Goal: Information Seeking & Learning: Learn about a topic

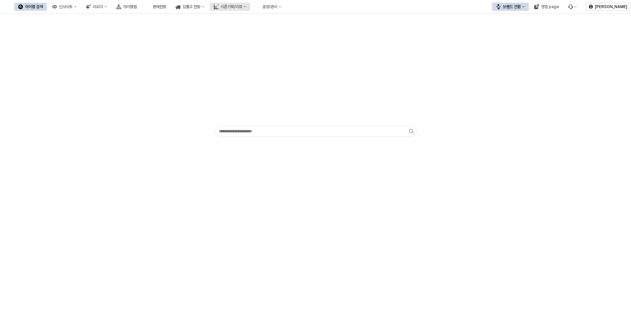
click at [250, 3] on button "시즌기획/리뷰" at bounding box center [230, 7] width 40 height 8
click at [151, 6] on icon "판매현황" at bounding box center [148, 6] width 5 height 5
click at [569, 6] on icon "Menu item 6" at bounding box center [570, 6] width 5 height 5
click at [583, 18] on div "버그 제보/개선 요청" at bounding box center [592, 19] width 36 height 5
click at [166, 6] on div "판매현황" at bounding box center [159, 6] width 13 height 5
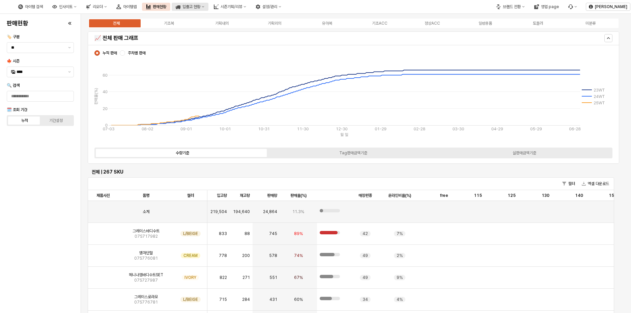
click at [200, 7] on div "입출고 현황" at bounding box center [191, 6] width 18 height 5
click at [571, 7] on icon "Menu item 6" at bounding box center [570, 6] width 5 height 5
click at [591, 18] on div "버그 제보/개선 요청" at bounding box center [592, 19] width 36 height 5
click at [277, 5] on div "설정/관리" at bounding box center [269, 6] width 15 height 5
click at [250, 3] on button "시즌기획/리뷰" at bounding box center [230, 7] width 40 height 8
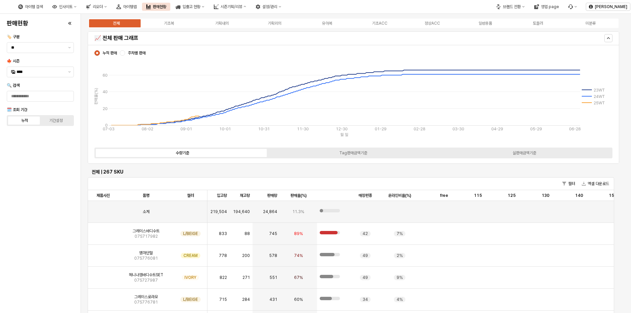
click at [251, 11] on div "아이템 검색 인사이트 리오더 아이템맵 판매현황 입출고 현황 시즌기획/리뷰 설정/관리" at bounding box center [149, 7] width 271 height 14
click at [208, 9] on button "입출고 현황" at bounding box center [190, 7] width 37 height 8
click at [103, 9] on div "리오더" at bounding box center [98, 6] width 10 height 5
click at [277, 8] on div "설정/관리" at bounding box center [269, 6] width 15 height 5
click at [208, 8] on button "입출고 현황" at bounding box center [190, 7] width 37 height 8
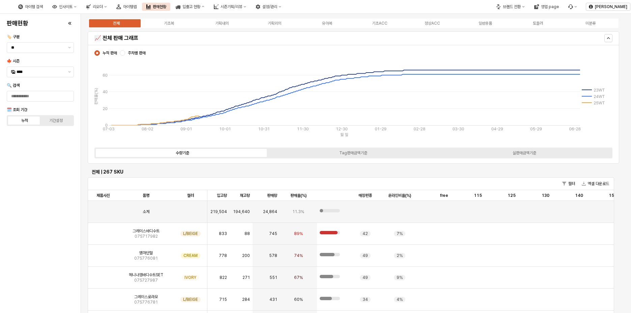
click at [166, 6] on div "판매현황" at bounding box center [159, 6] width 13 height 5
click at [200, 8] on div "입출고 현황" at bounding box center [191, 6] width 18 height 5
click at [277, 9] on div "설정/관리" at bounding box center [269, 6] width 15 height 5
click at [242, 6] on div "시즌기획/리뷰" at bounding box center [232, 6] width 22 height 5
click at [111, 10] on button "리오더" at bounding box center [96, 7] width 29 height 8
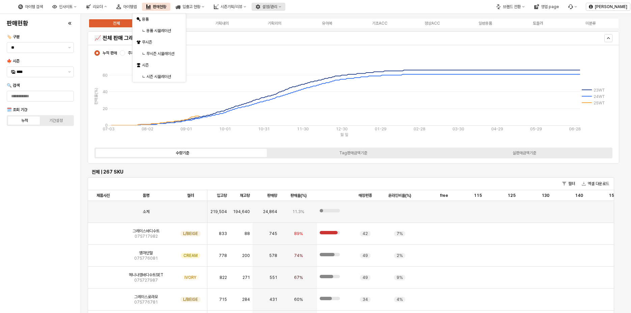
click at [281, 6] on icon "설정/관리" at bounding box center [280, 6] width 3 height 3
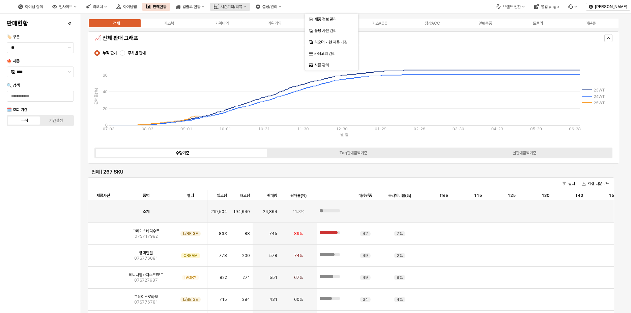
click at [242, 8] on div "시즌기획/리뷰" at bounding box center [232, 6] width 22 height 5
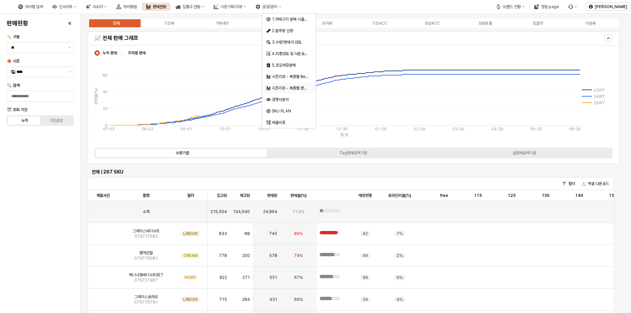
click at [289, 90] on div "시즌리뷰 - 복종별 판매율 비교" at bounding box center [290, 87] width 36 height 5
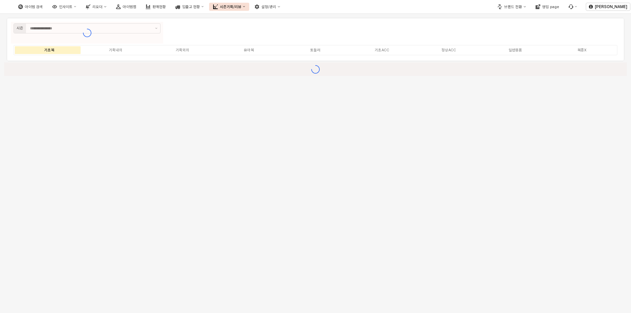
type input "**********"
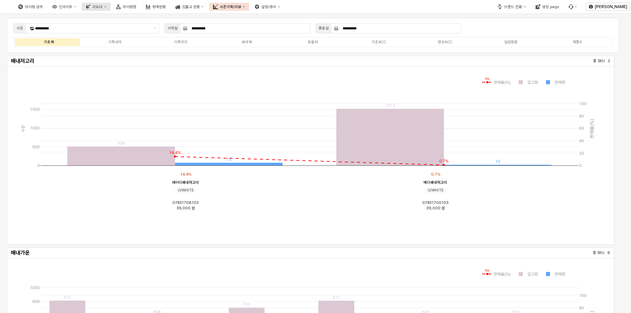
click at [103, 6] on div "리오더" at bounding box center [97, 7] width 10 height 4
click at [76, 6] on icon "인사이트" at bounding box center [75, 6] width 2 height 2
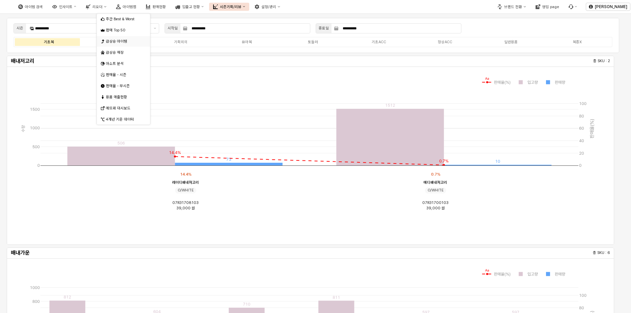
click at [117, 45] on div "급상승 아이템" at bounding box center [123, 41] width 53 height 10
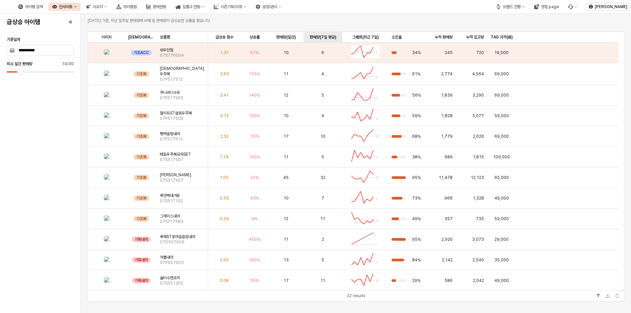
click at [329, 35] on div "판매량(7일 평균) 판매량(7일 평균)" at bounding box center [323, 37] width 39 height 11
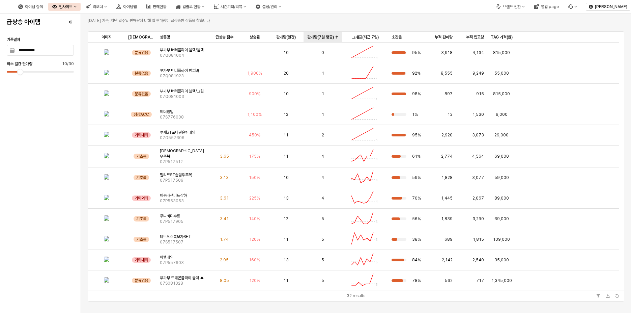
click at [329, 35] on div "판매량(7일 평균) 판매량(7일 평균)" at bounding box center [323, 37] width 39 height 11
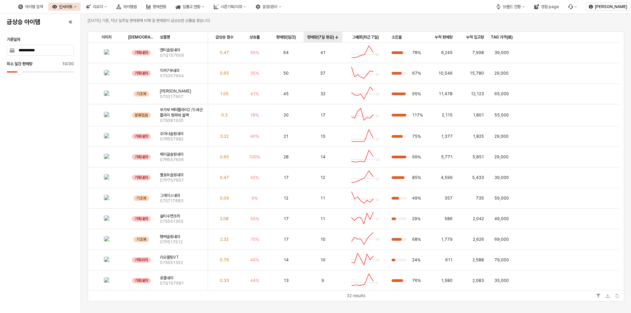
click at [324, 38] on div "판매량(7일 평균) 판매량(7일 평균)" at bounding box center [323, 37] width 39 height 11
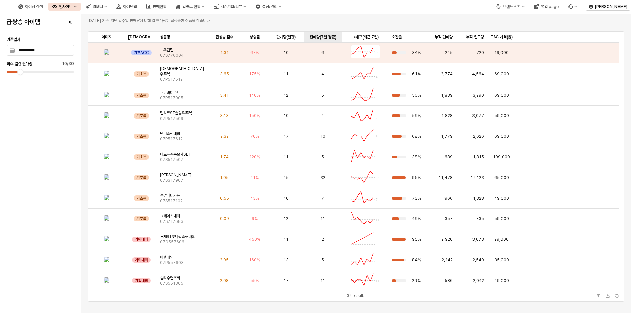
click at [324, 38] on div "판매량(7일 평균) 판매량(7일 평균)" at bounding box center [323, 37] width 39 height 11
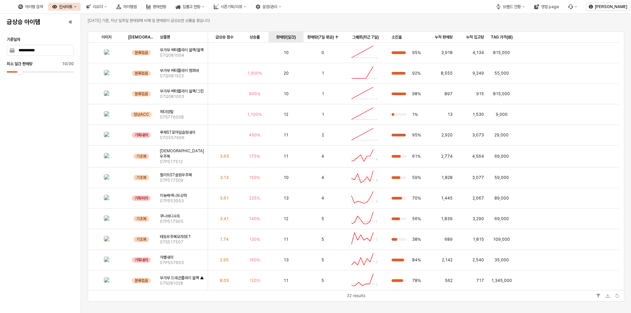
click at [286, 37] on div "판매량(일간) 판매량(일간)" at bounding box center [285, 37] width 35 height 11
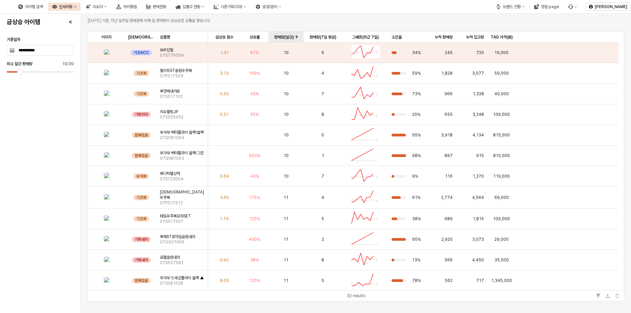
click at [286, 37] on div "판매량(일간) 판매량(일간)" at bounding box center [285, 37] width 35 height 11
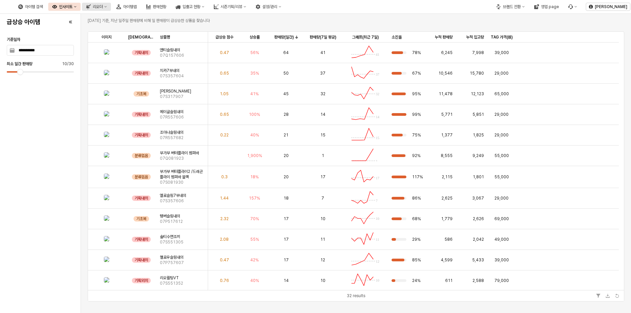
click at [111, 7] on button "리오더" at bounding box center [96, 7] width 29 height 8
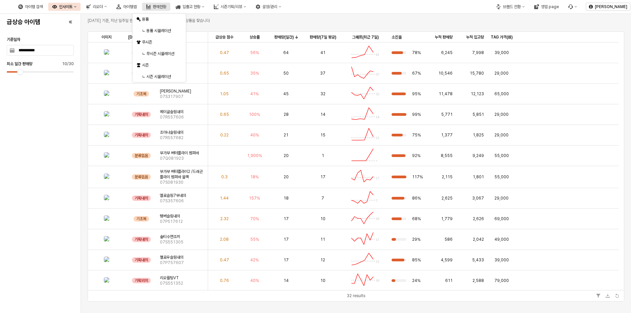
click at [166, 7] on div "판매현황" at bounding box center [159, 6] width 13 height 5
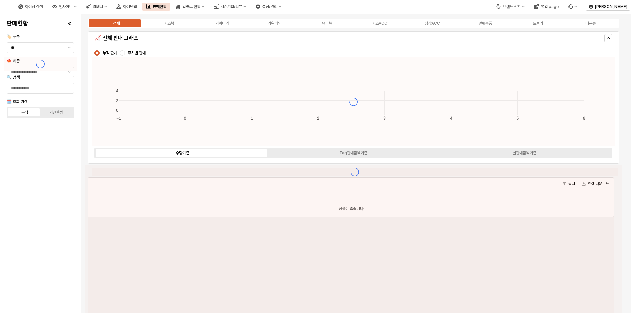
type input "****"
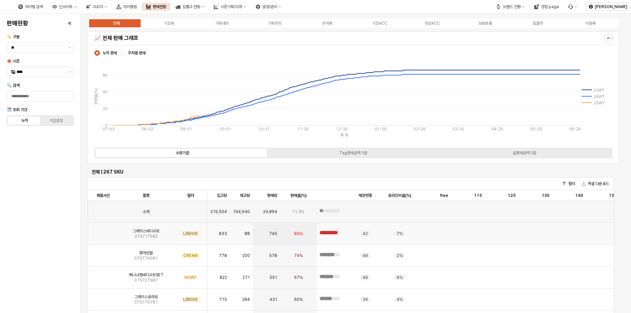
click at [156, 236] on span "07S717982" at bounding box center [146, 235] width 23 height 5
click at [156, 236] on div "아이템 검색 인사이트 리오더 아이템맵 판매현황 입출고 현황 시즌기획/리뷰 설정/관리 브랜드 전환 영업 page 김지은 판매현황 🏷️ 구분 **…" at bounding box center [315, 156] width 631 height 313
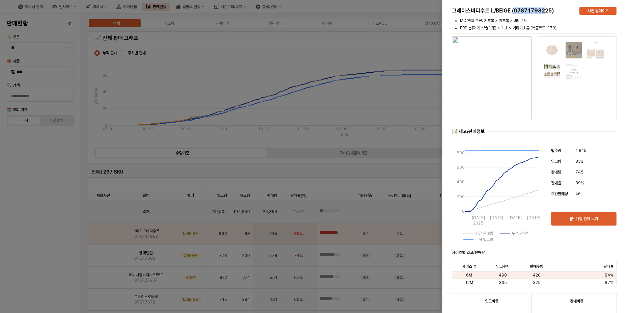
drag, startPoint x: 515, startPoint y: 10, endPoint x: 546, endPoint y: 9, distance: 31.7
click at [546, 9] on h5 "그레이스바디수트 L/BEIGE (07S71798225)" at bounding box center [513, 10] width 122 height 7
copy h5 "07S717982"
click at [381, 167] on div at bounding box center [315, 156] width 631 height 313
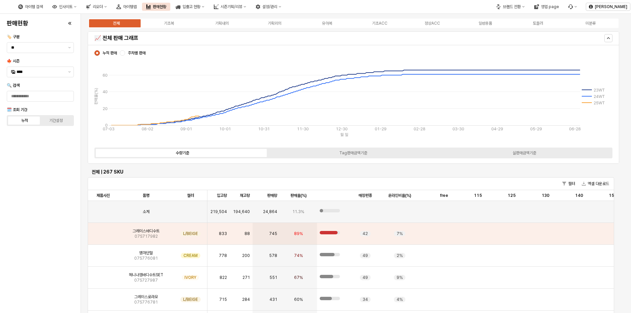
click at [61, 271] on div "판매현황 🏷️ 구분 ** 🍁 시즌 **** 🔍 검색 🗓️ 조회 기간 누적 기간설정" at bounding box center [40, 163] width 73 height 293
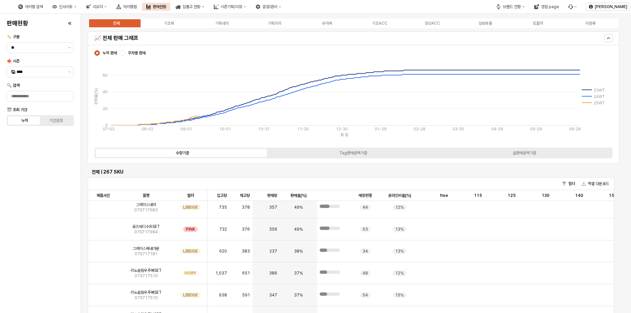
scroll to position [176, 0]
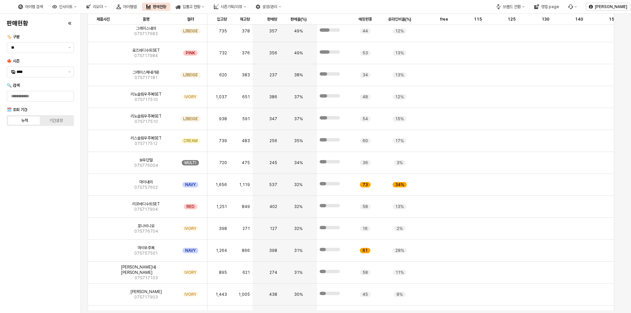
click at [166, 7] on div "판매현황" at bounding box center [159, 6] width 13 height 5
click at [170, 4] on button "판매현황" at bounding box center [156, 7] width 28 height 8
click at [242, 6] on div "시즌기획/리뷰" at bounding box center [232, 6] width 22 height 5
click at [103, 160] on img "App Frame" at bounding box center [103, 160] width 0 height 0
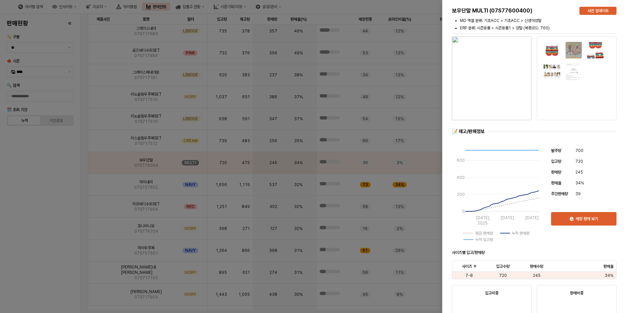
click at [528, 10] on h5 "보우단말 MULTI (07S77600400)" at bounding box center [513, 10] width 122 height 7
click at [74, 206] on div at bounding box center [315, 156] width 631 height 313
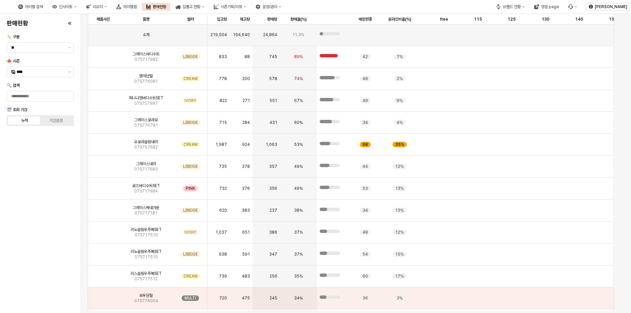
scroll to position [0, 0]
click at [292, 20] on div "판매율(%) 판매율(%)" at bounding box center [298, 19] width 37 height 11
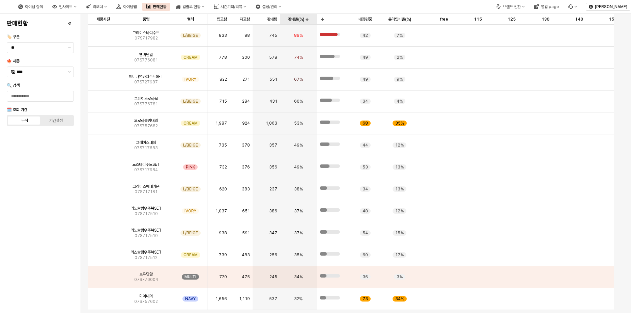
click at [292, 20] on div "판매율(%) 판매율(%)" at bounding box center [298, 19] width 37 height 11
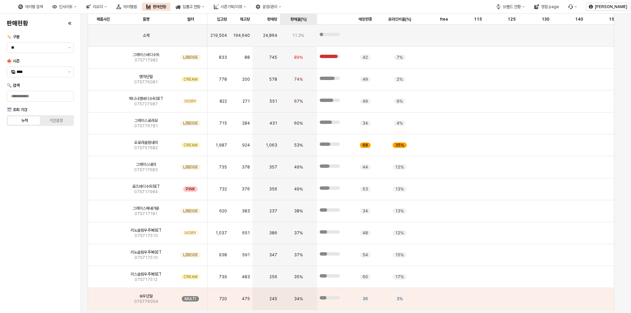
click at [292, 20] on div "판매율(%) 판매율(%)" at bounding box center [298, 19] width 37 height 11
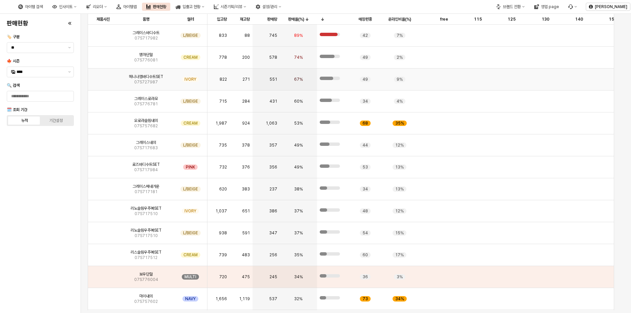
click at [159, 75] on span "헤니나염바디수트SET" at bounding box center [146, 76] width 34 height 5
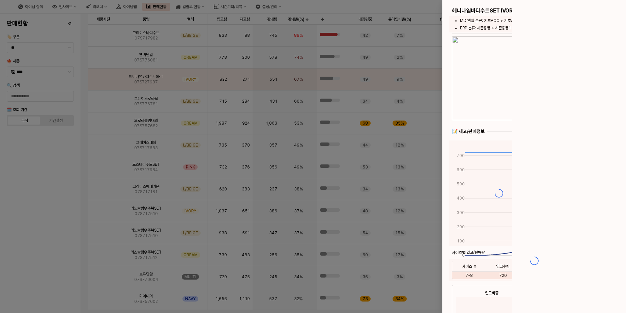
click at [151, 85] on div at bounding box center [315, 156] width 631 height 313
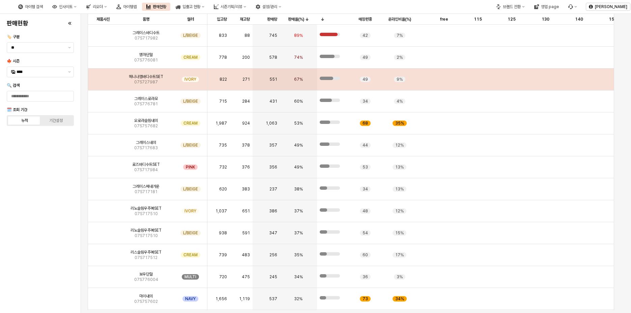
click at [156, 85] on div "헤니나염바디수트SET 07S727987" at bounding box center [145, 79] width 55 height 22
copy span "07S727987"
click at [156, 85] on div "헤니나염바디수트SET 07S727987" at bounding box center [145, 79] width 55 height 22
drag, startPoint x: 156, startPoint y: 85, endPoint x: 157, endPoint y: 82, distance: 3.5
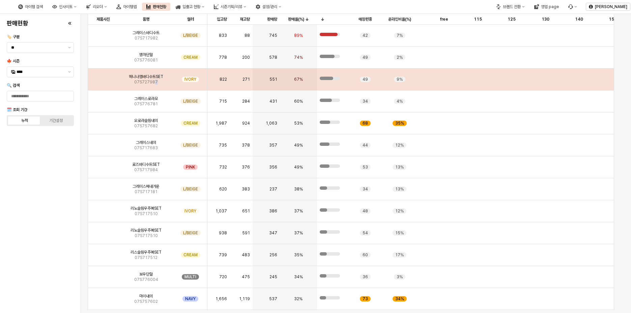
click at [157, 82] on div "헤니나염바디수트SET 07S727987" at bounding box center [145, 79] width 55 height 22
click at [138, 82] on span "07S727987" at bounding box center [146, 81] width 24 height 5
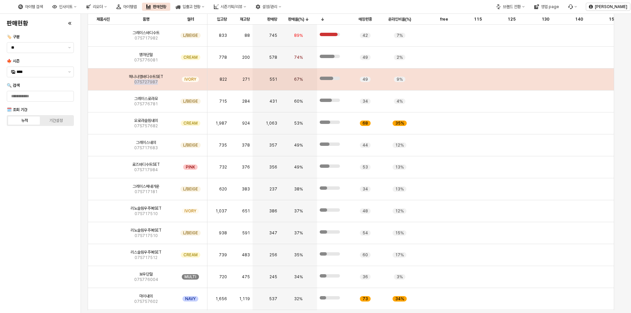
click at [138, 82] on span "07S727987" at bounding box center [146, 81] width 24 height 5
copy span "07S727987"
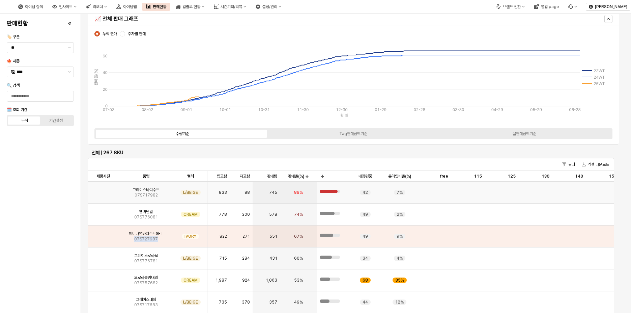
scroll to position [7, 0]
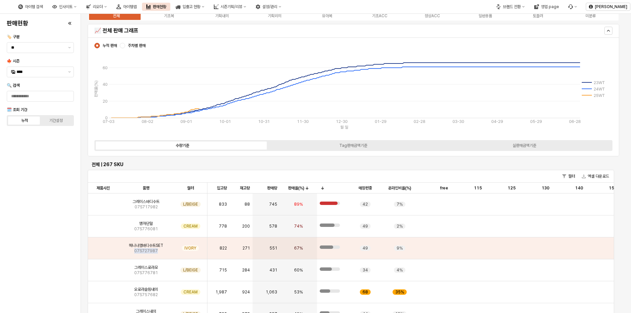
click at [3, 7] on img at bounding box center [3, 7] width 0 height 8
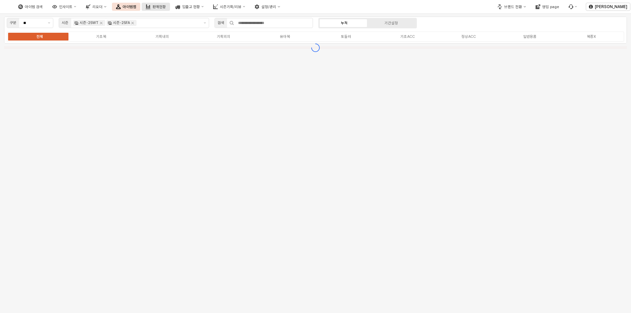
click at [166, 8] on div "판매현황" at bounding box center [158, 7] width 13 height 4
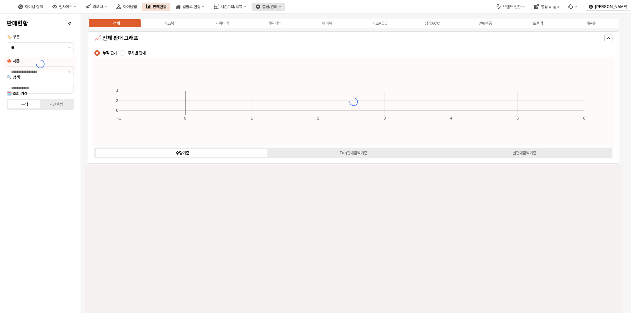
type input "****"
